Goal: Task Accomplishment & Management: Use online tool/utility

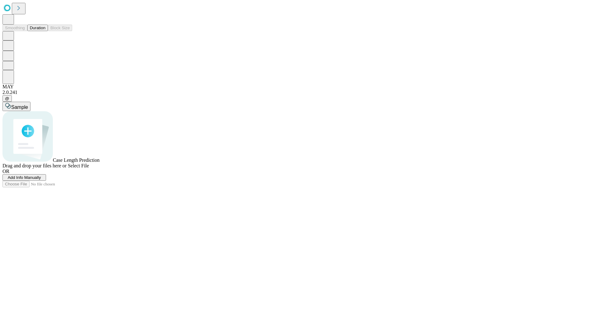
click at [45, 31] on button "Duration" at bounding box center [37, 28] width 21 height 7
click at [41, 180] on span "Add Info Manually" at bounding box center [24, 177] width 33 height 5
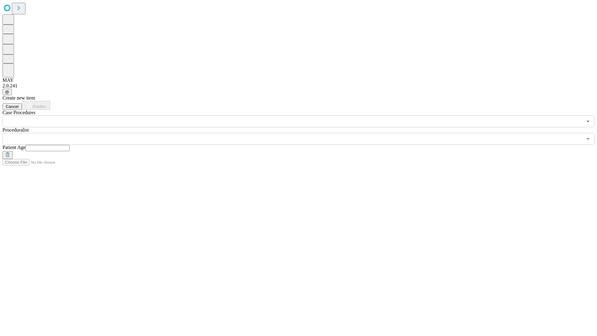
click at [70, 145] on input "text" at bounding box center [48, 148] width 44 height 6
type input "**"
click at [303, 133] on input "text" at bounding box center [292, 139] width 580 height 12
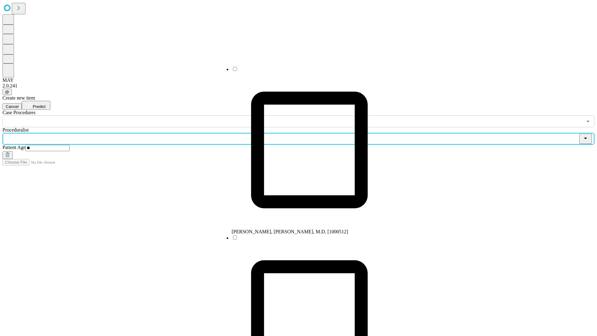
click at [303, 71] on li "[PERSON_NAME], [PERSON_NAME], M.D. [1000512]" at bounding box center [310, 150] width 156 height 169
